Goal: Task Accomplishment & Management: Use online tool/utility

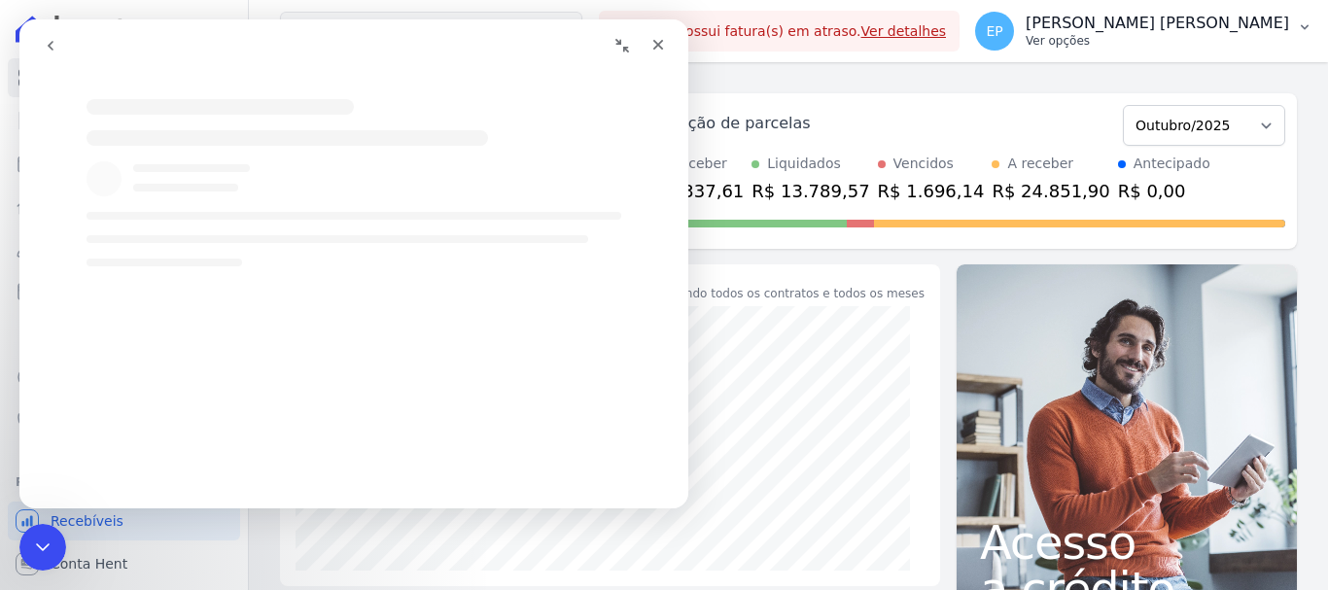
click at [1243, 46] on p "Ver opções" at bounding box center [1157, 41] width 263 height 16
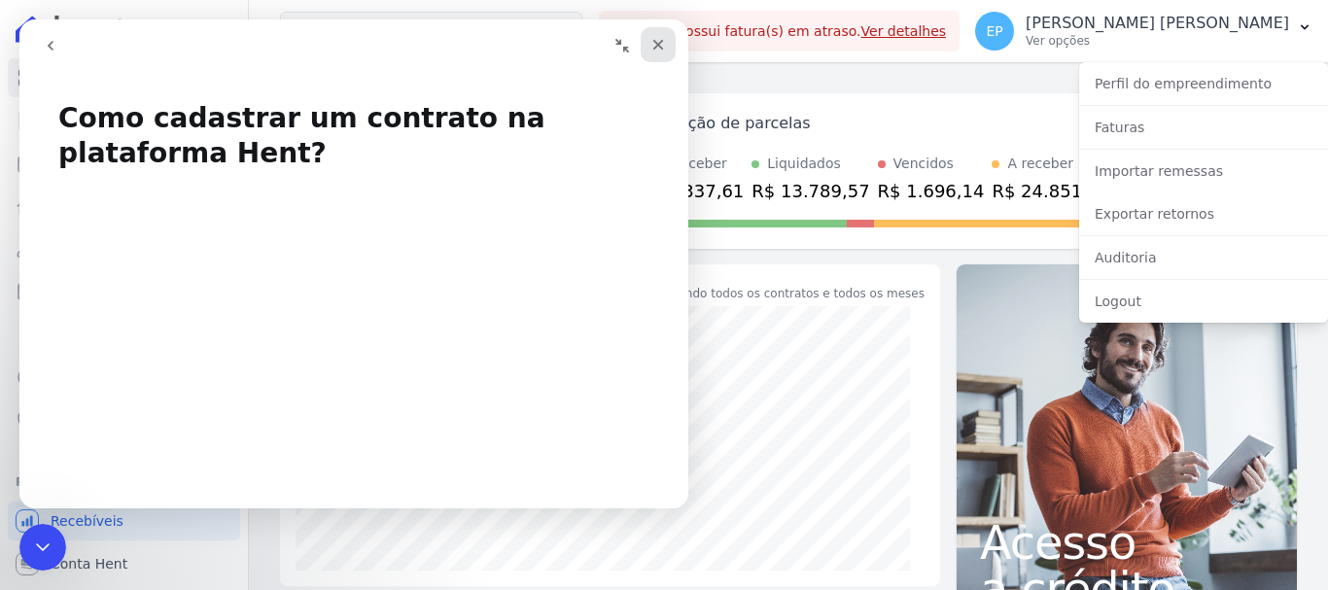
click at [660, 46] on icon "Fechar" at bounding box center [658, 45] width 11 height 11
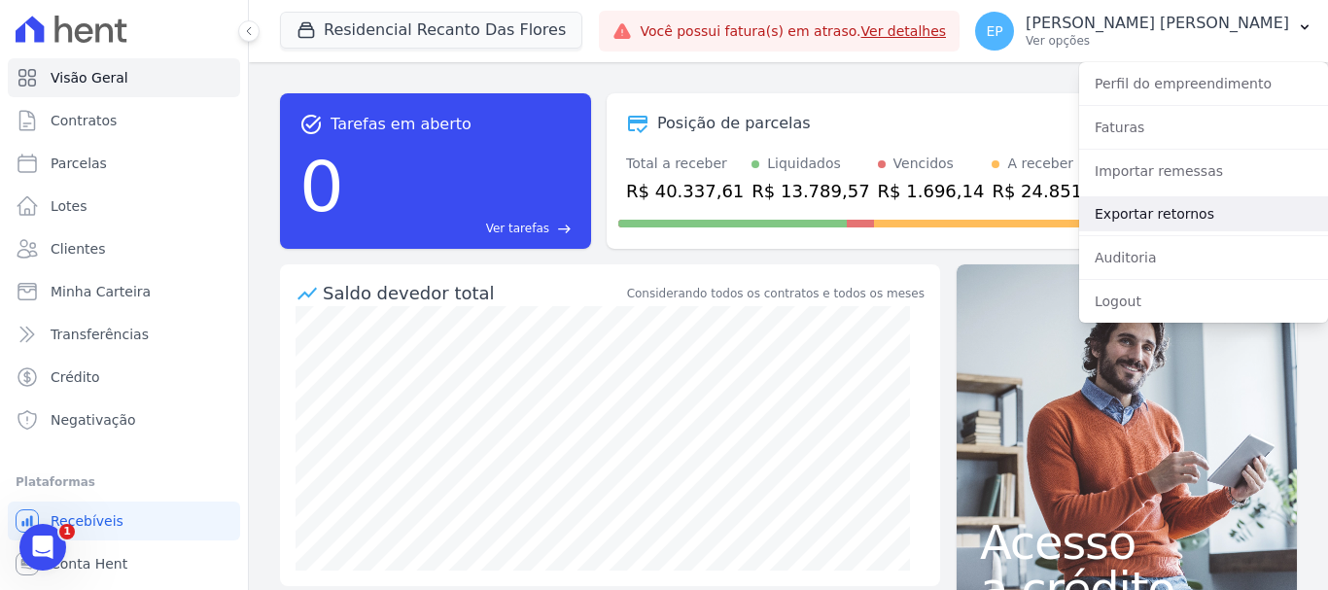
click at [1117, 216] on link "Exportar retornos" at bounding box center [1203, 213] width 249 height 35
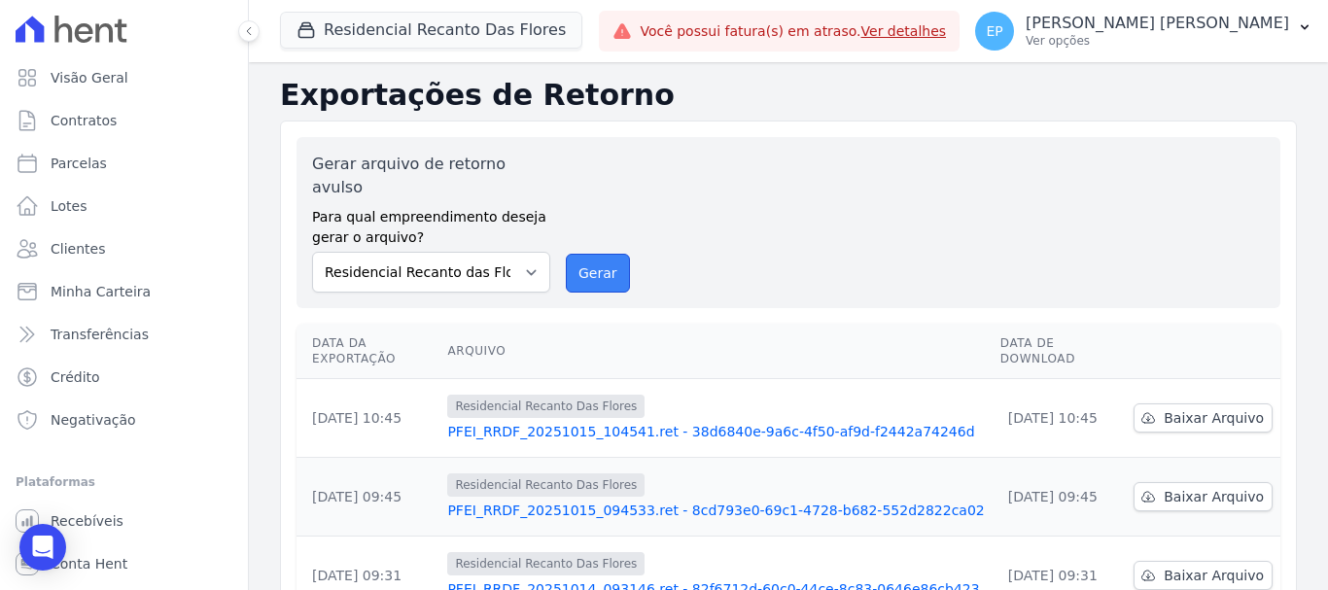
click at [597, 254] on button "Gerar" at bounding box center [598, 273] width 64 height 39
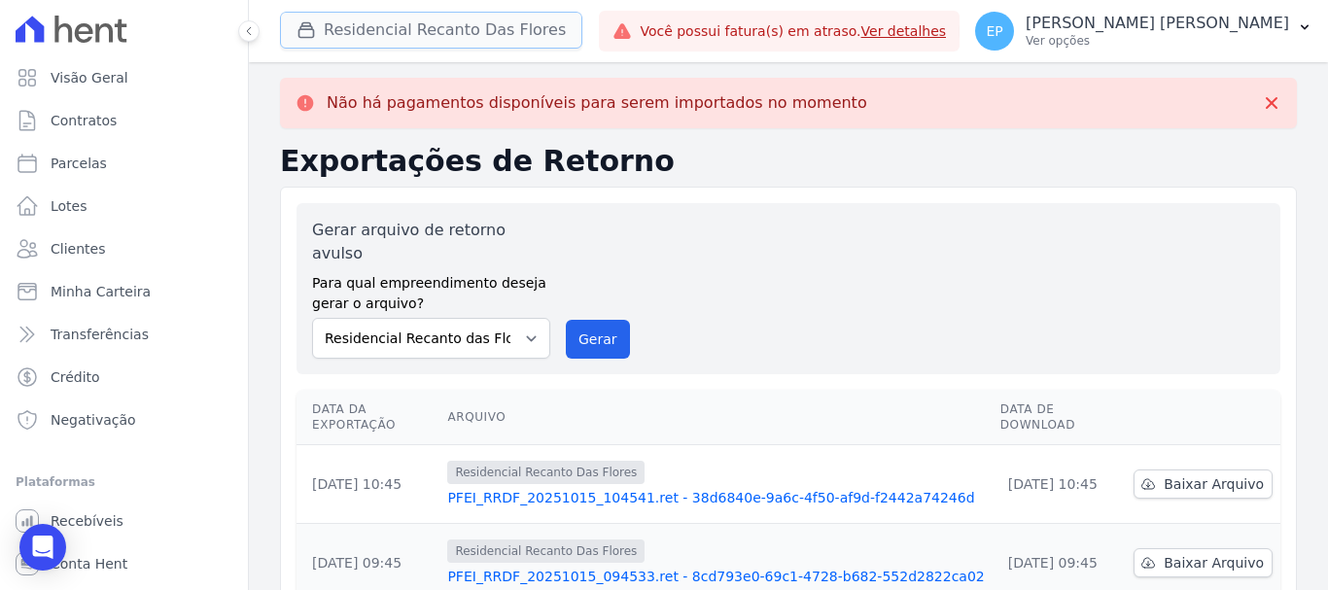
click at [312, 33] on icon "button" at bounding box center [305, 29] width 19 height 19
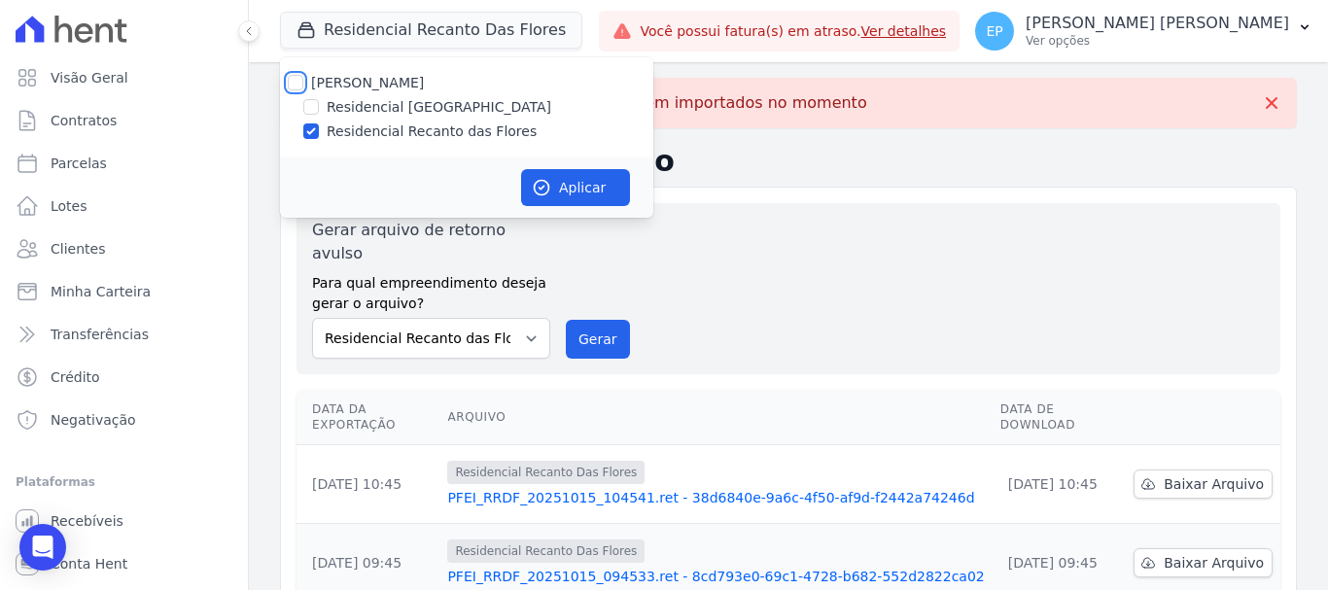
click at [296, 78] on input "[PERSON_NAME]" at bounding box center [296, 83] width 16 height 16
checkbox input "true"
click at [591, 180] on button "Aplicar" at bounding box center [575, 187] width 109 height 37
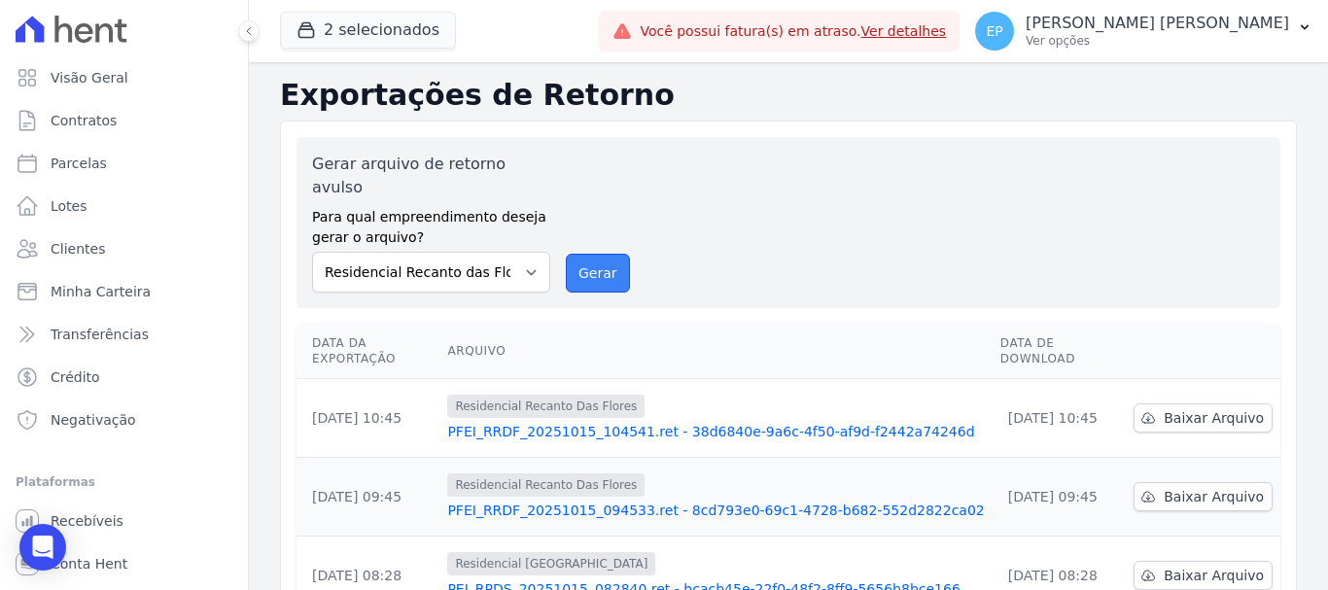
click at [597, 254] on button "Gerar" at bounding box center [598, 273] width 64 height 39
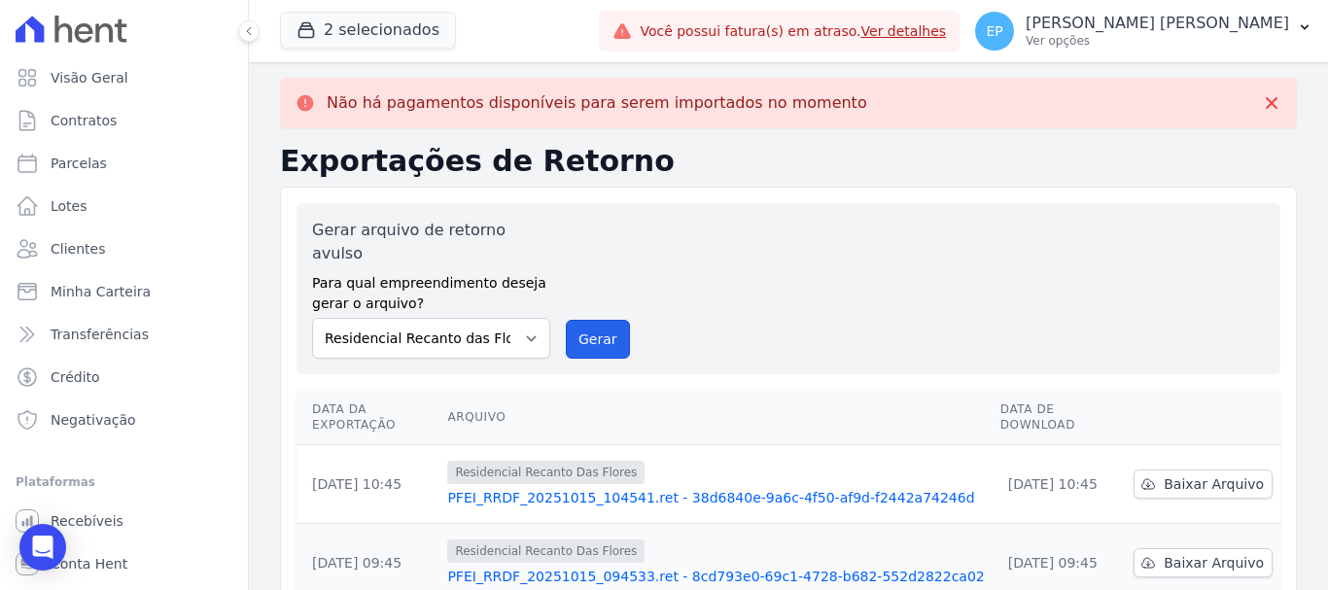
drag, startPoint x: 594, startPoint y: 317, endPoint x: 753, endPoint y: 151, distance: 230.3
click at [591, 320] on button "Gerar" at bounding box center [598, 339] width 64 height 39
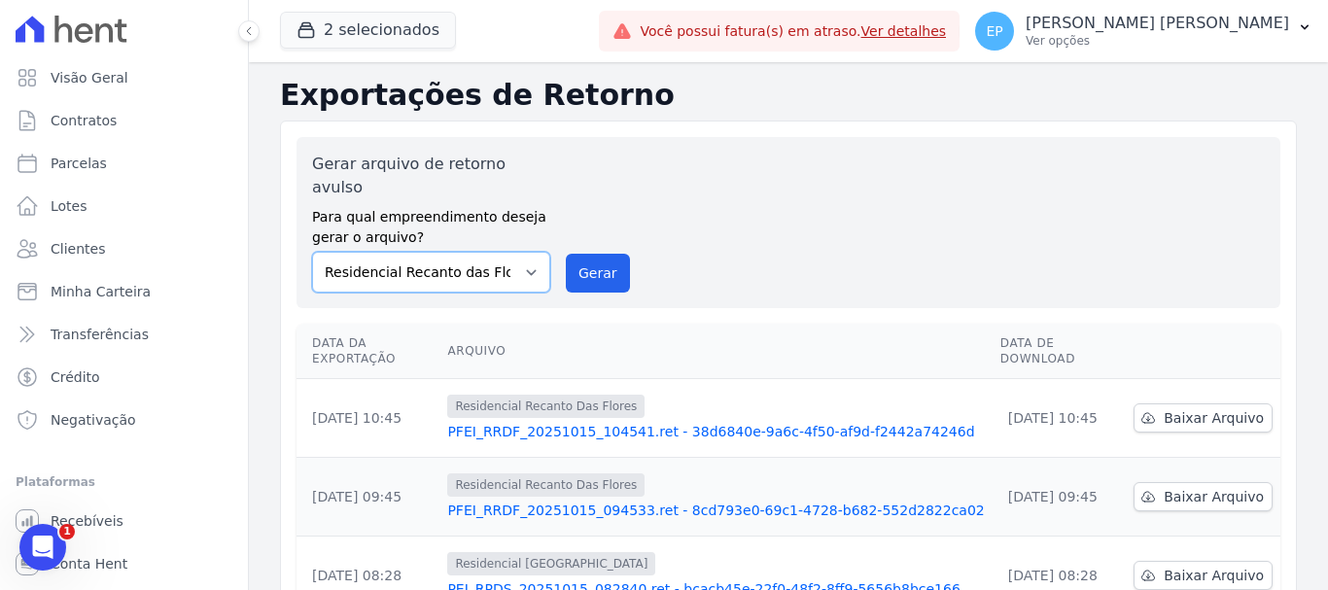
click at [527, 252] on select "Residencial [GEOGRAPHIC_DATA] Residencial Recanto das Flores" at bounding box center [431, 272] width 238 height 41
select select "676d65bc-c0c9-47de-aba1-80f9b00b3362"
click at [312, 252] on select "Residencial [GEOGRAPHIC_DATA] Residencial Recanto das Flores" at bounding box center [431, 272] width 238 height 41
click at [583, 261] on button "Gerar" at bounding box center [598, 273] width 64 height 39
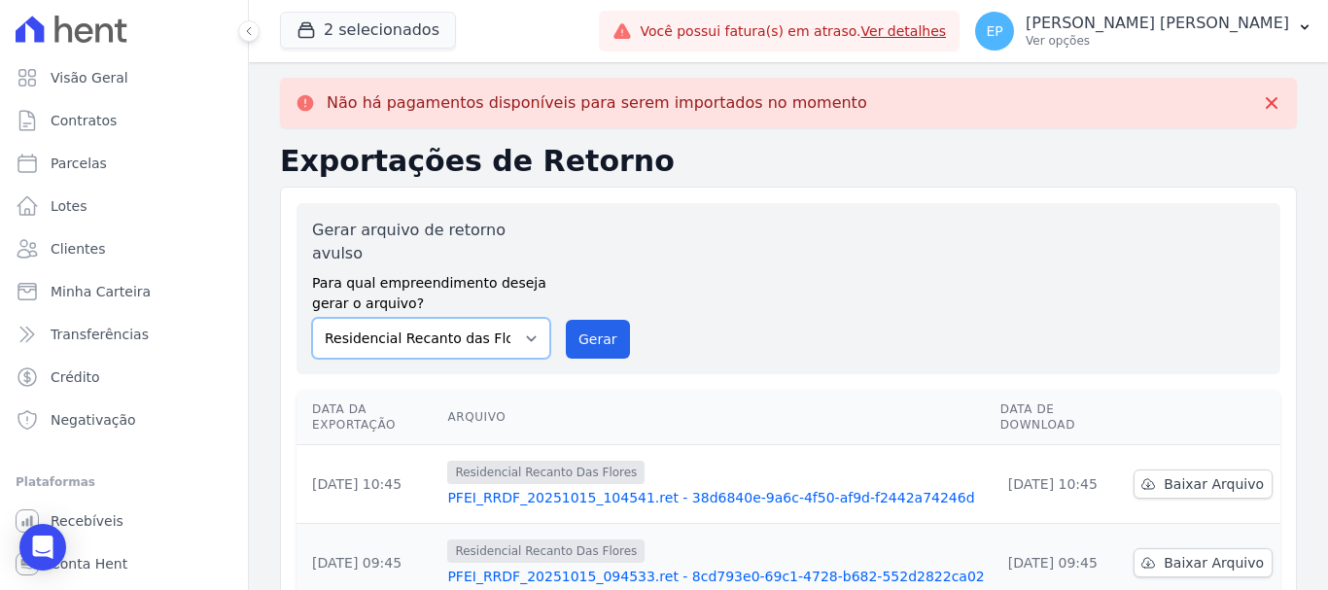
click at [514, 318] on select "Residencial Piazza Di Siena Residencial Recanto das Flores" at bounding box center [431, 338] width 238 height 41
select select "676d65bc-c0c9-47de-aba1-80f9b00b3362"
click at [312, 318] on select "Residencial Piazza Di Siena Residencial Recanto das Flores" at bounding box center [431, 338] width 238 height 41
click at [609, 320] on button "Gerar" at bounding box center [598, 339] width 64 height 39
